Goal: Information Seeking & Learning: Learn about a topic

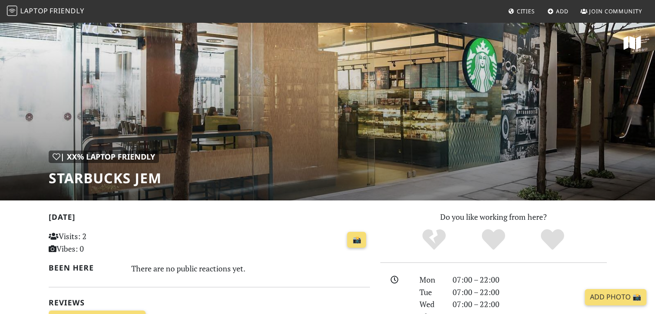
click at [47, 9] on span "Laptop" at bounding box center [34, 10] width 28 height 9
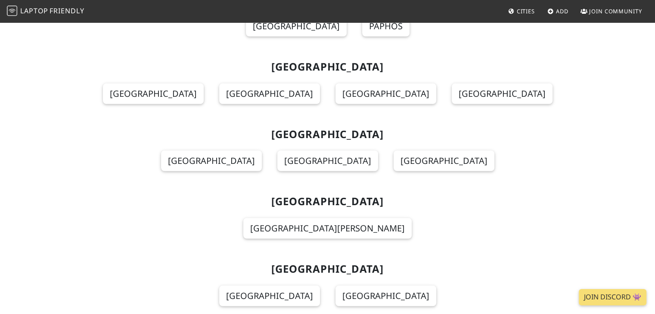
scroll to position [7535, 0]
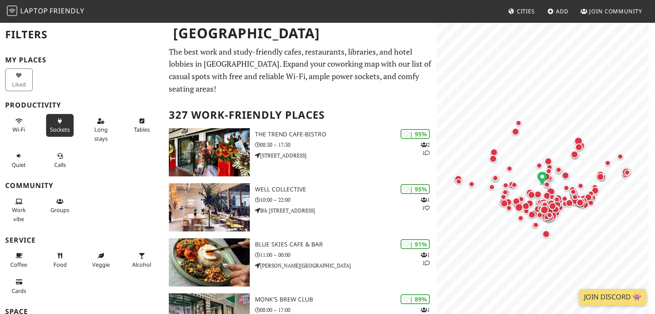
click at [62, 120] on button "Sockets" at bounding box center [60, 125] width 28 height 23
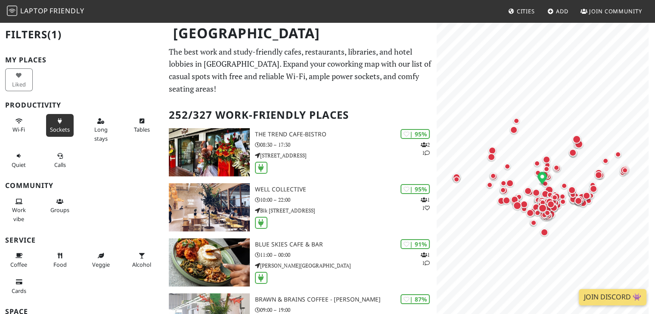
click at [65, 127] on span "Sockets" at bounding box center [60, 130] width 20 height 8
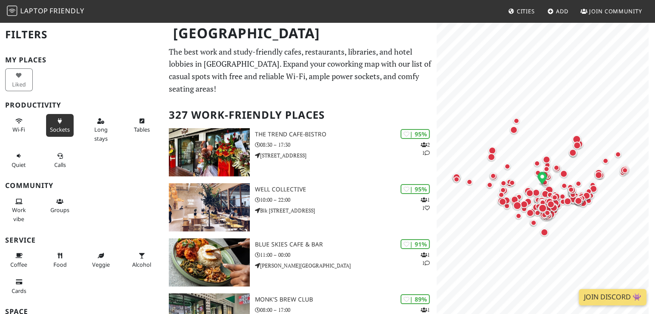
click at [65, 128] on span "Sockets" at bounding box center [60, 130] width 20 height 8
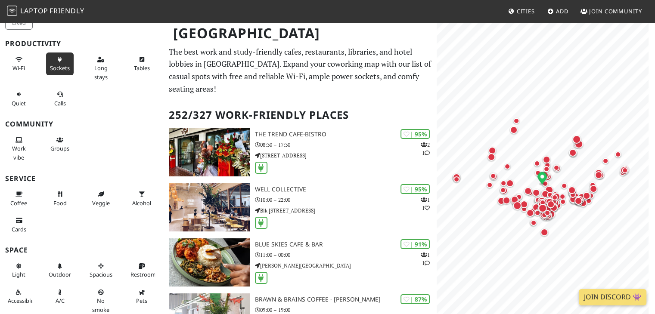
scroll to position [91, 0]
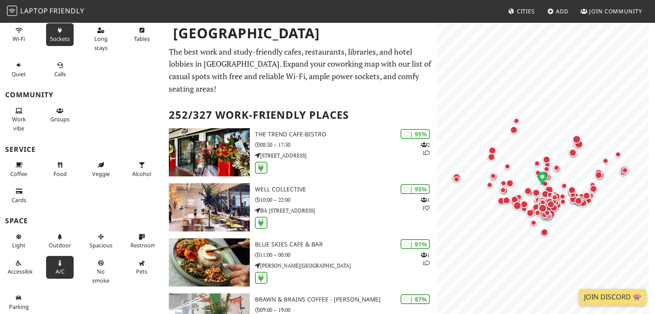
click at [64, 256] on button "A/C" at bounding box center [60, 267] width 28 height 23
click at [65, 259] on button "A/C" at bounding box center [60, 267] width 28 height 23
click at [68, 256] on button "A/C" at bounding box center [60, 267] width 28 height 23
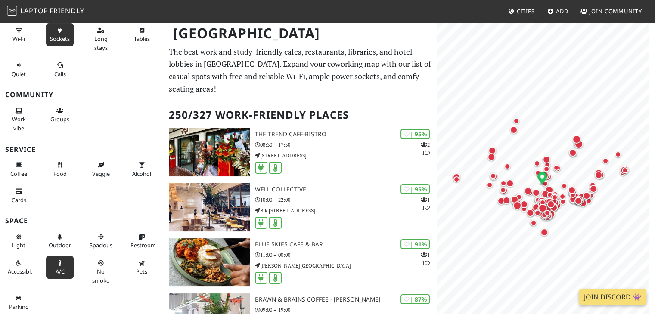
click at [68, 256] on button "A/C" at bounding box center [60, 267] width 28 height 23
click at [65, 258] on button "A/C" at bounding box center [60, 267] width 28 height 23
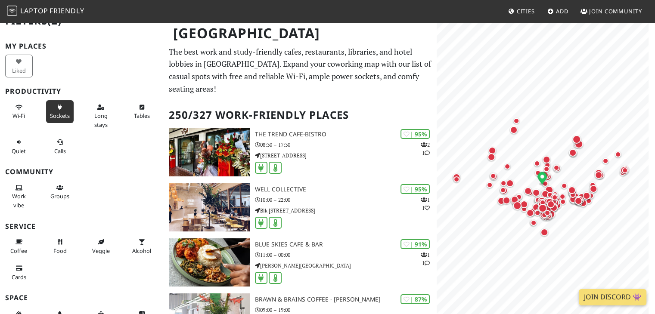
scroll to position [5, 0]
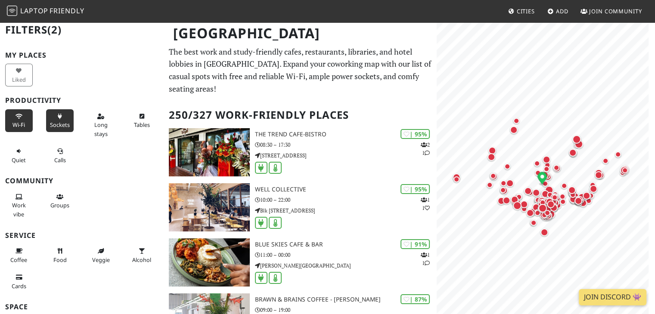
click at [12, 117] on button "Wi-Fi" at bounding box center [19, 120] width 28 height 23
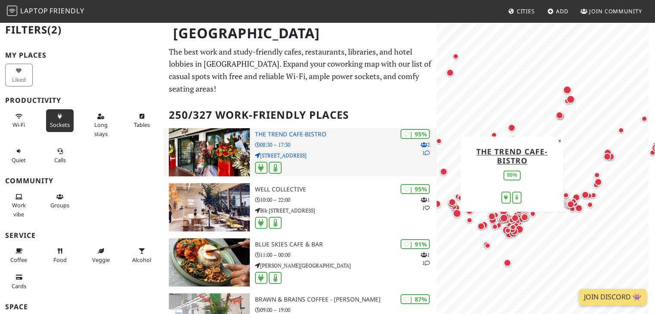
click at [319, 134] on h3 "The Trend cafe-bistro" at bounding box center [346, 134] width 182 height 7
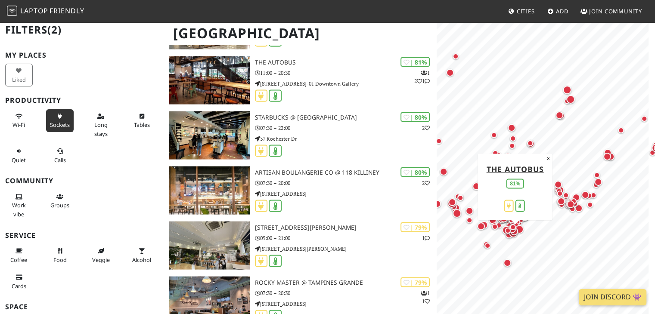
scroll to position [1725, 0]
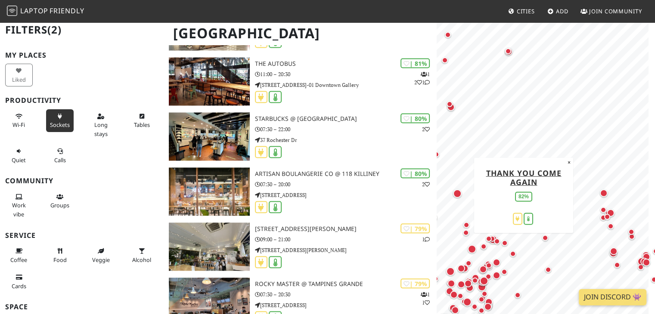
click at [462, 195] on div "Map marker" at bounding box center [459, 196] width 12 height 12
